Goal: Download file/media

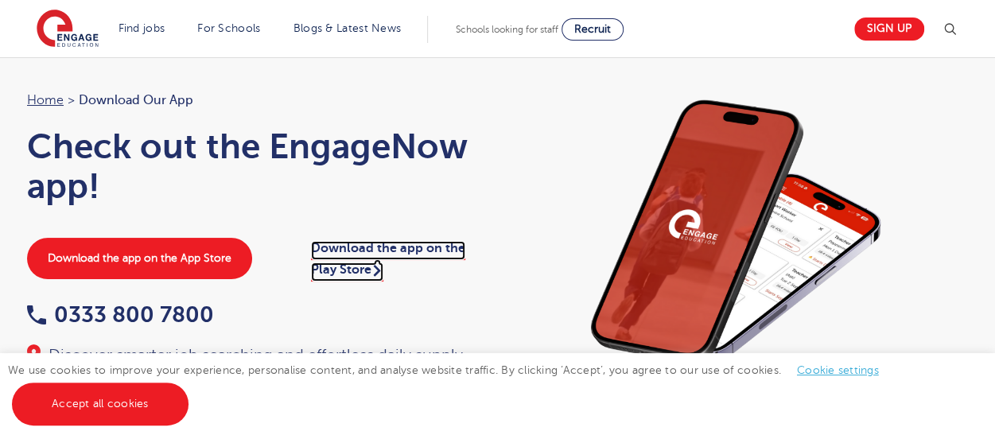
click at [323, 273] on link "Download the app on the Play Store" at bounding box center [388, 261] width 154 height 40
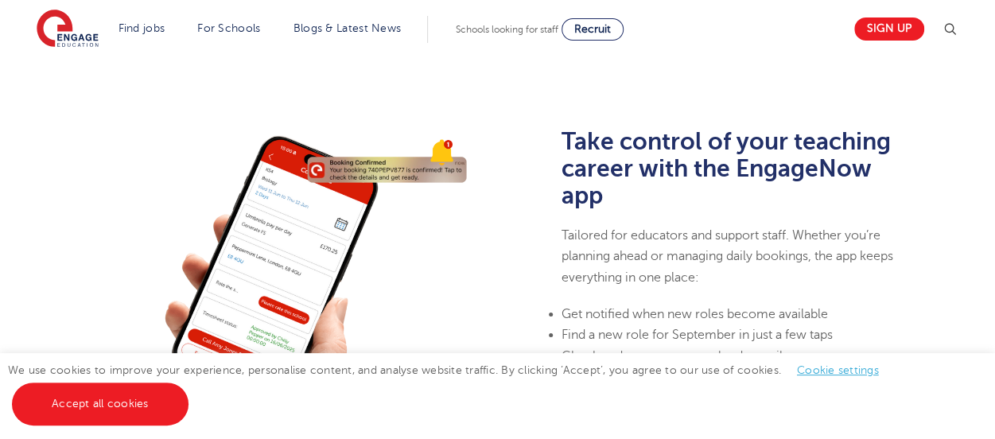
scroll to position [396, 0]
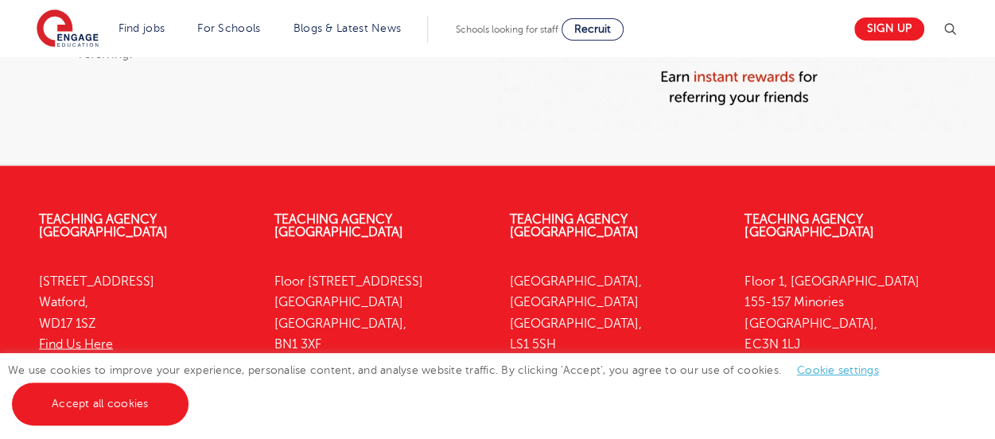
click at [264, 292] on div "Teaching Agency Brighton Floor 4, 100 Queens Road Brighton Brighton, BN1 3XF Fi…" at bounding box center [380, 306] width 235 height 235
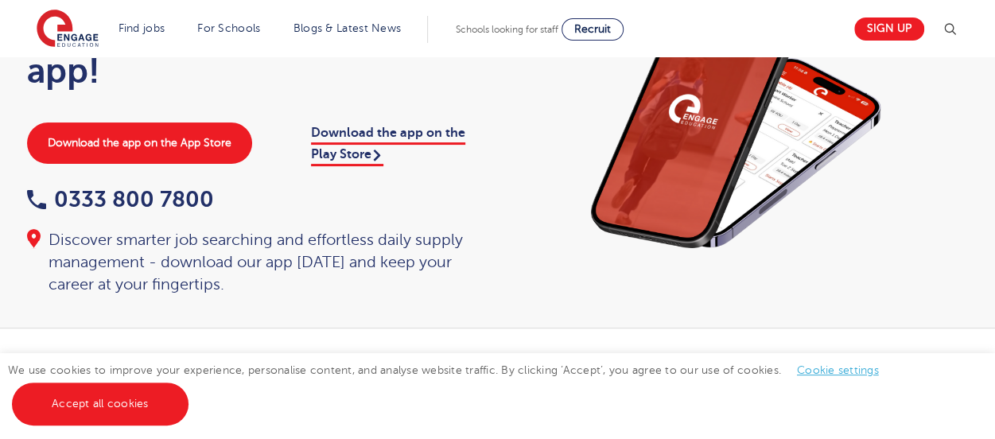
scroll to position [101, 0]
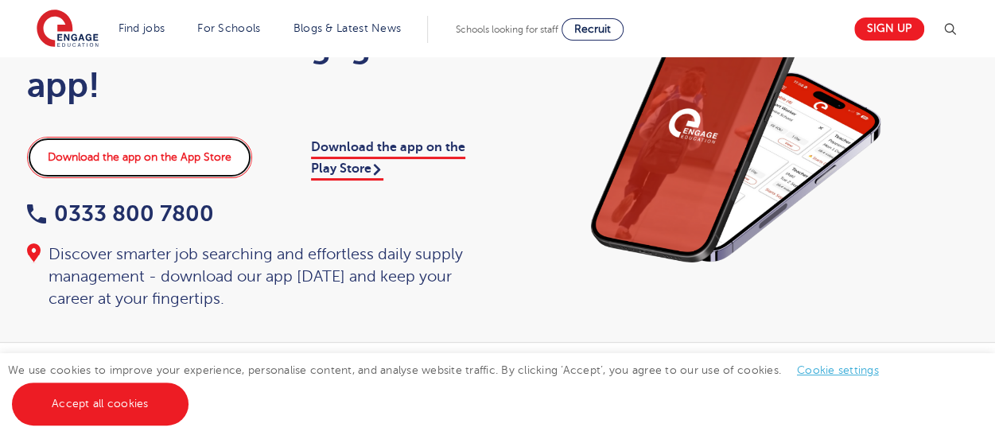
click at [170, 154] on link "Download the app on the App Store" at bounding box center [139, 157] width 225 height 41
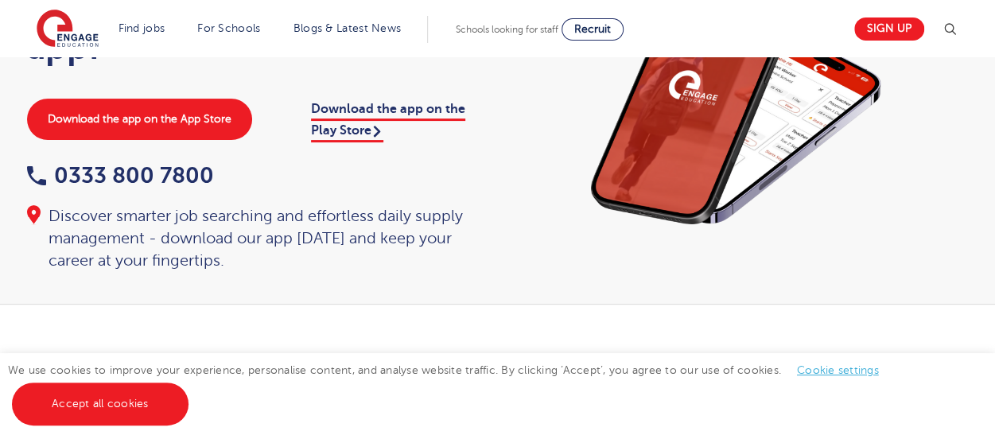
scroll to position [114, 0]
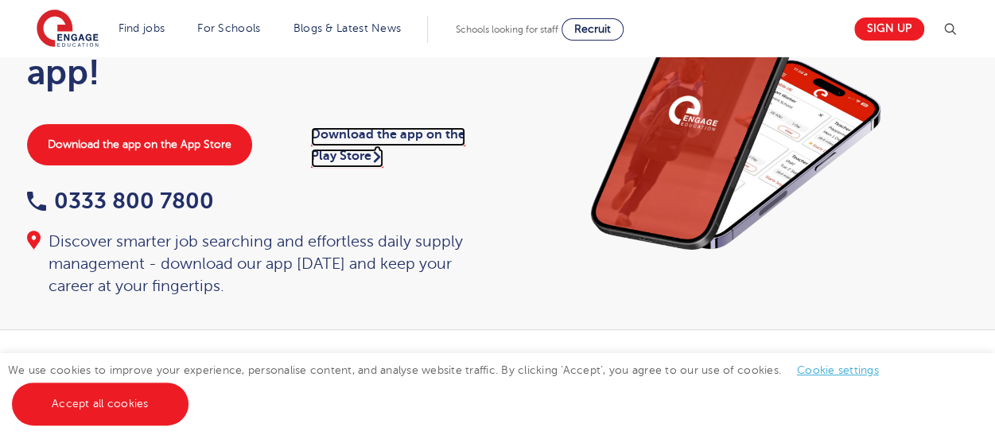
click at [343, 150] on link "Download the app on the Play Store" at bounding box center [388, 147] width 154 height 40
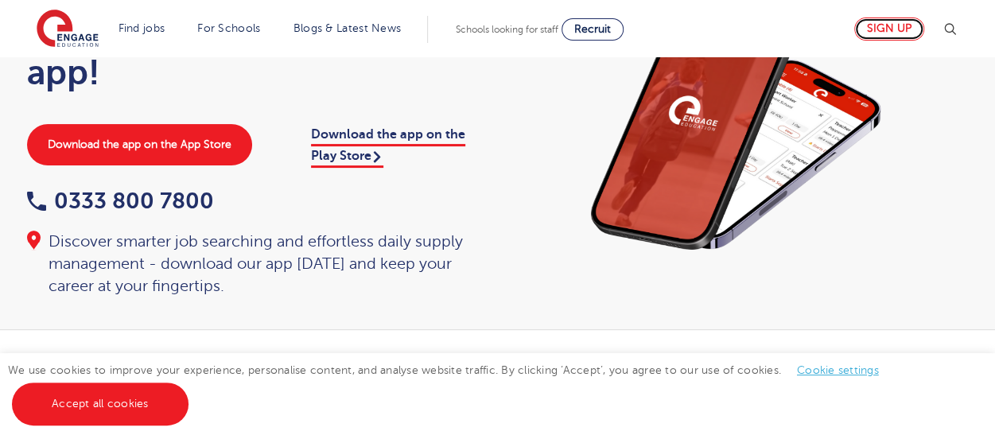
click at [912, 25] on link "Sign up" at bounding box center [889, 29] width 70 height 23
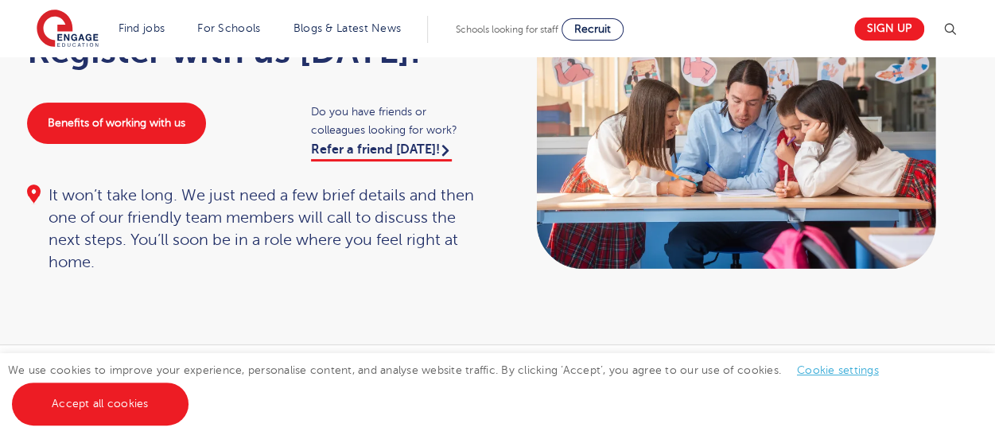
scroll to position [144, 0]
